Goal: Information Seeking & Learning: Learn about a topic

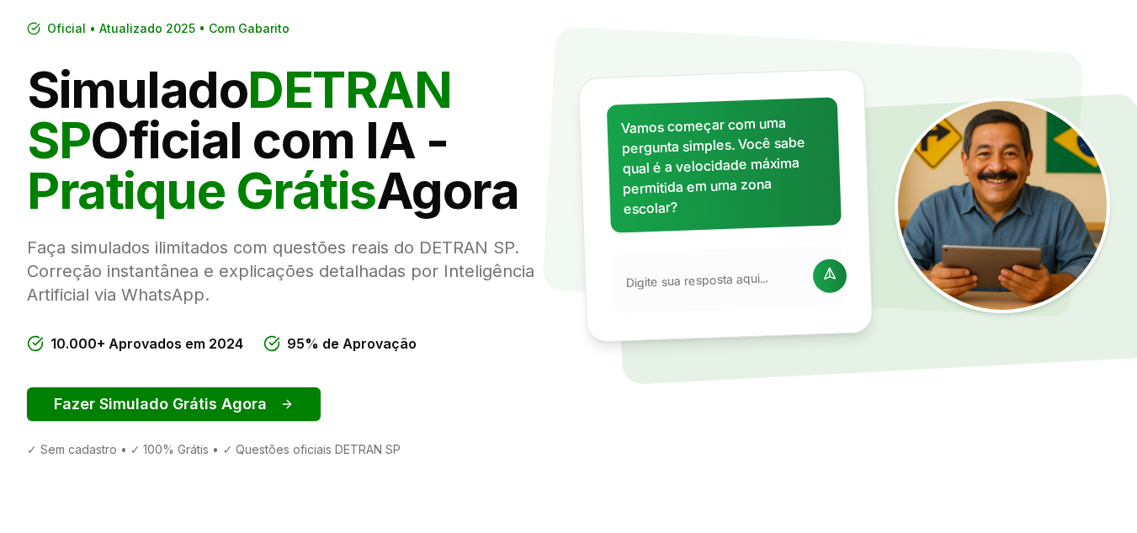
scroll to position [168, 0]
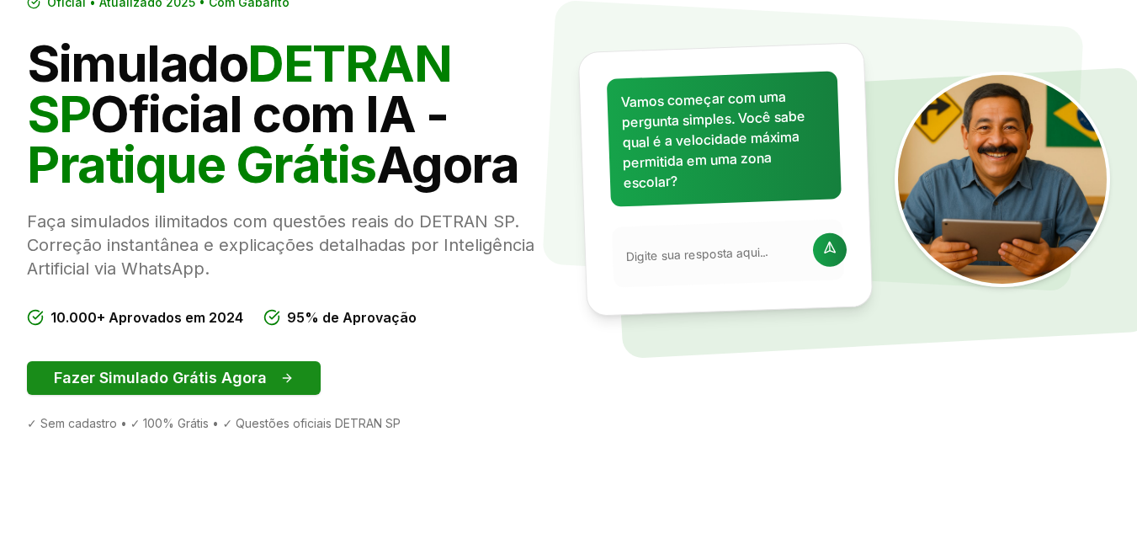
click at [261, 375] on button "Fazer Simulado Grátis Agora" at bounding box center [174, 378] width 294 height 34
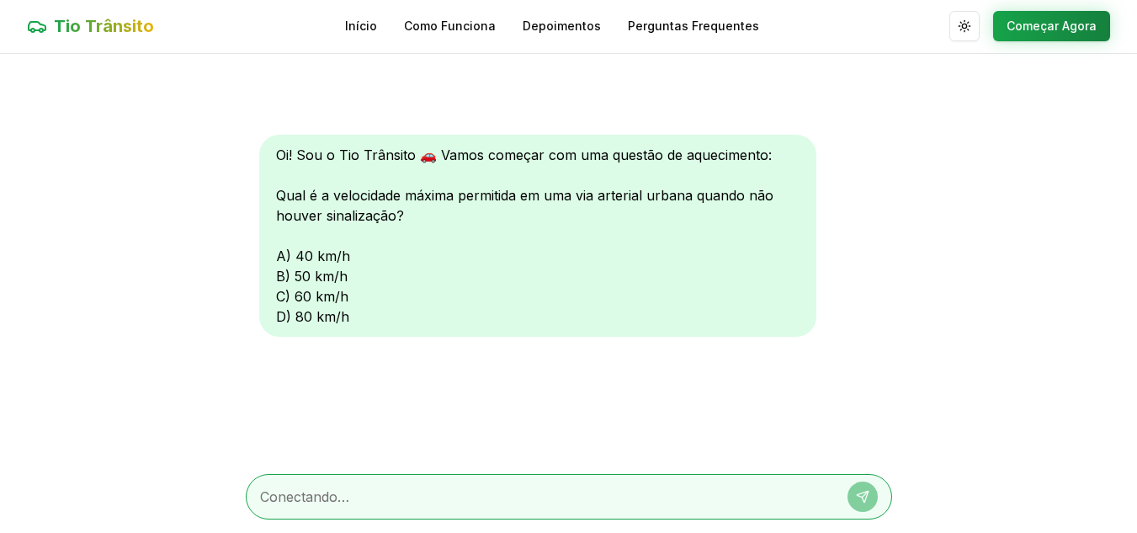
scroll to position [1, 0]
click at [279, 293] on div "Oi! Sou o Tio Trânsito 🚗 Vamos começar com uma questão de aquecimento: Qual é a…" at bounding box center [537, 236] width 557 height 202
click at [285, 482] on div at bounding box center [569, 496] width 646 height 45
click at [340, 490] on textarea at bounding box center [545, 497] width 571 height 20
type textarea "d"
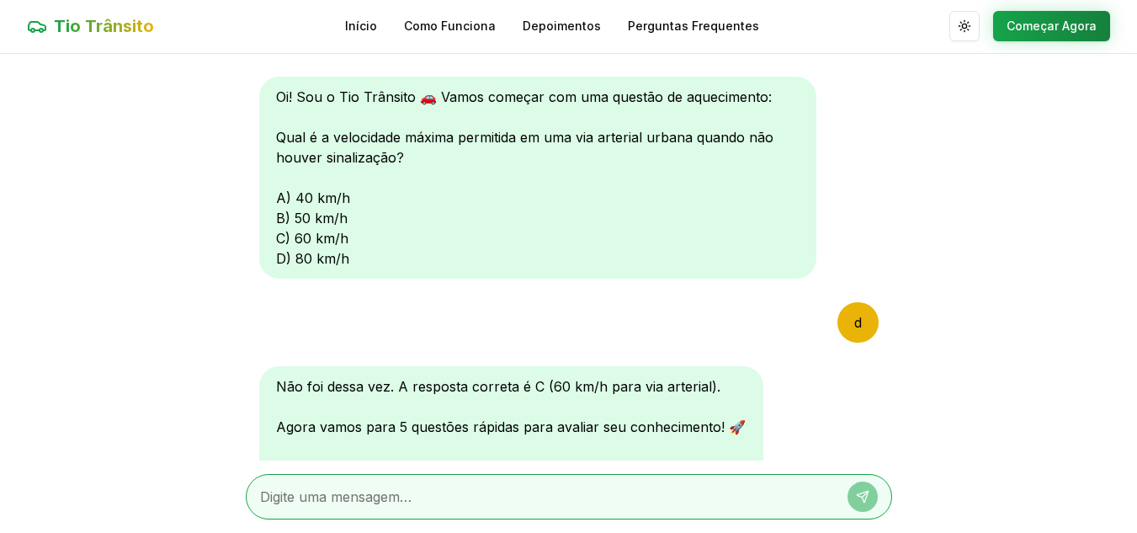
scroll to position [243, 0]
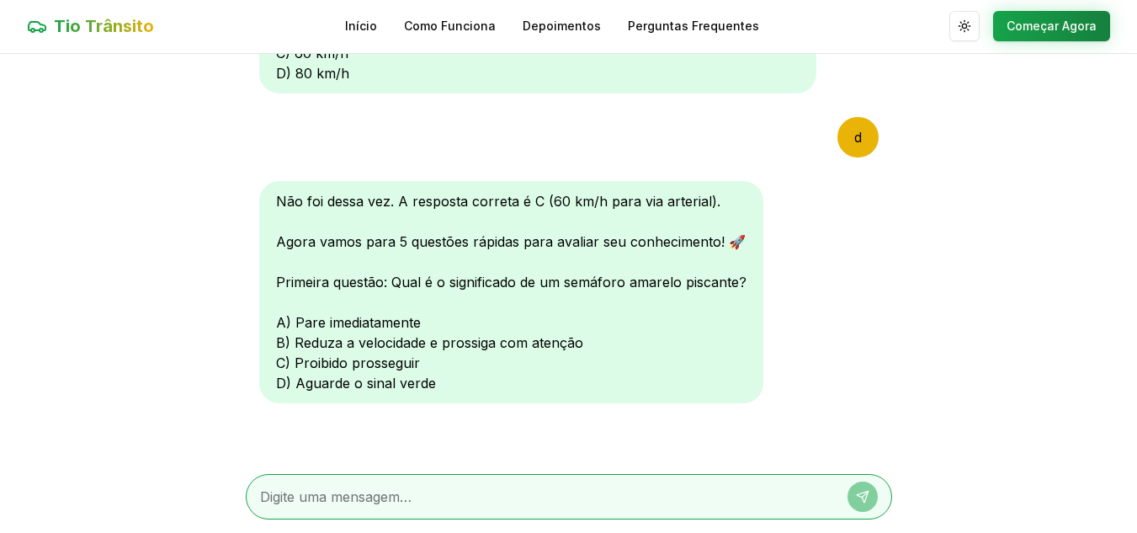
type textarea "b"
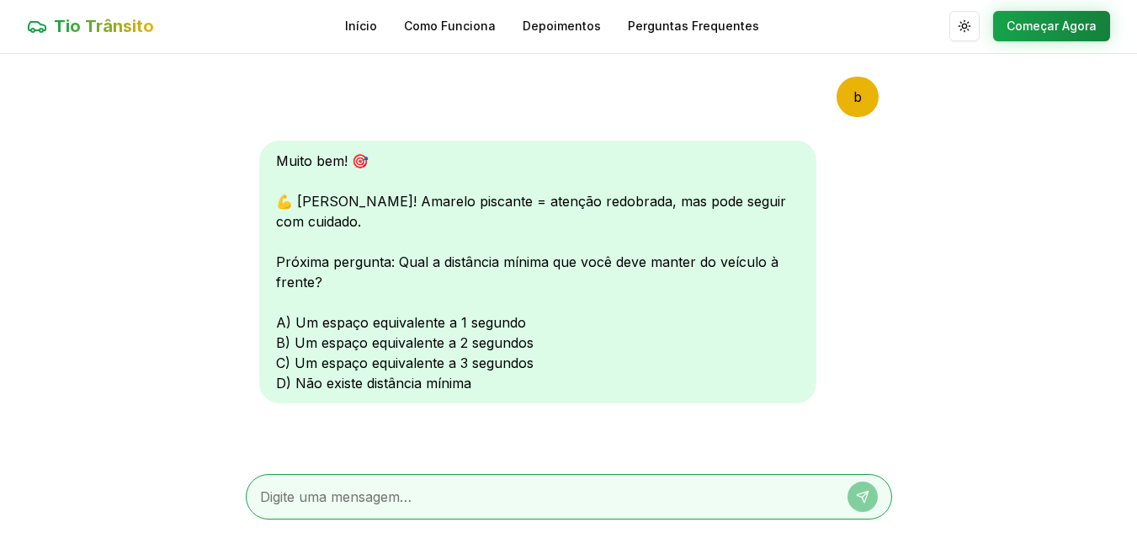
scroll to position [681, 0]
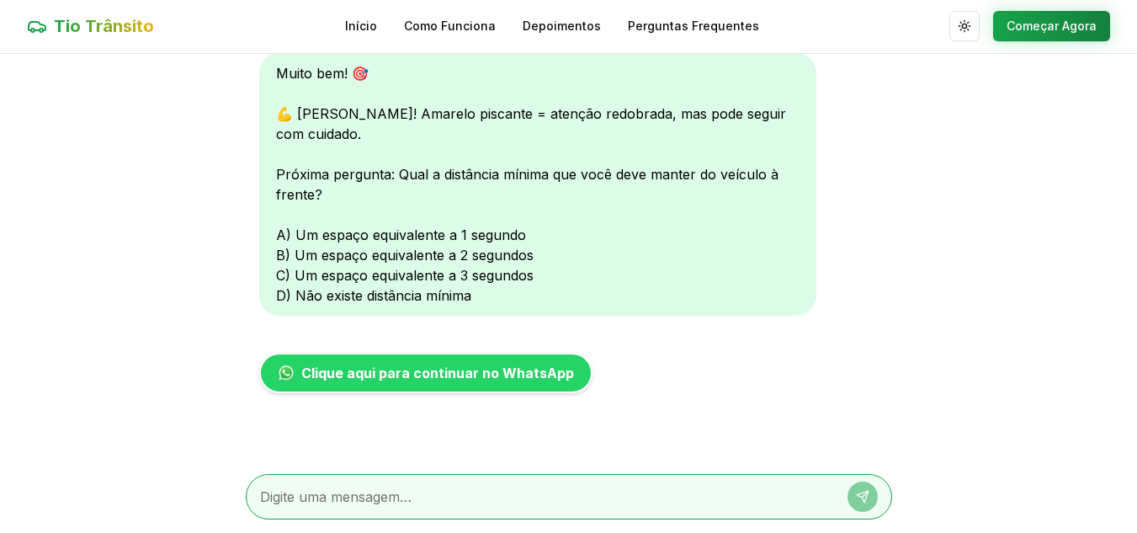
type textarea "c"
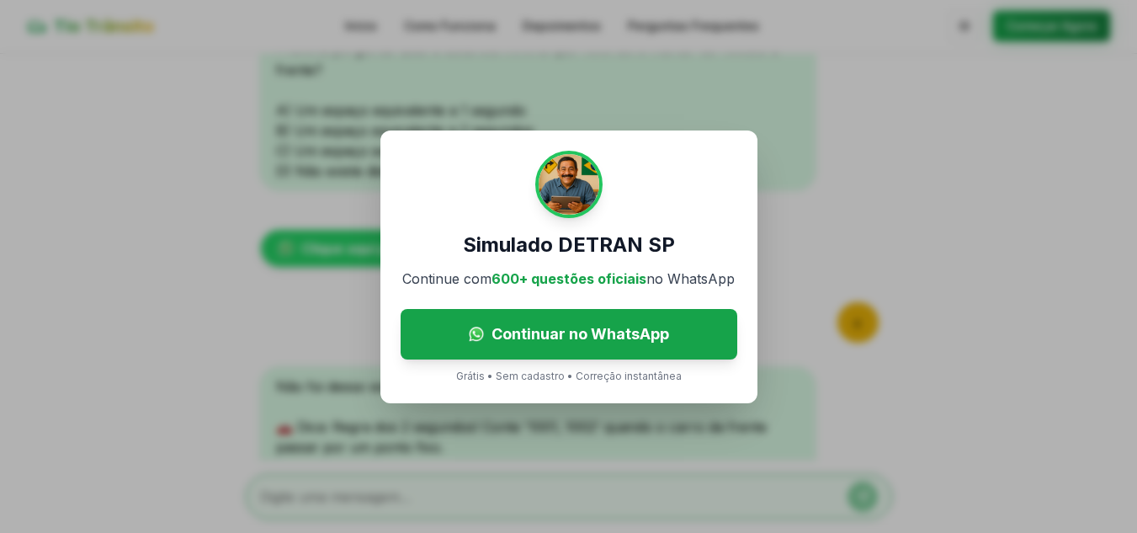
scroll to position [1031, 0]
